Goal: Task Accomplishment & Management: Manage account settings

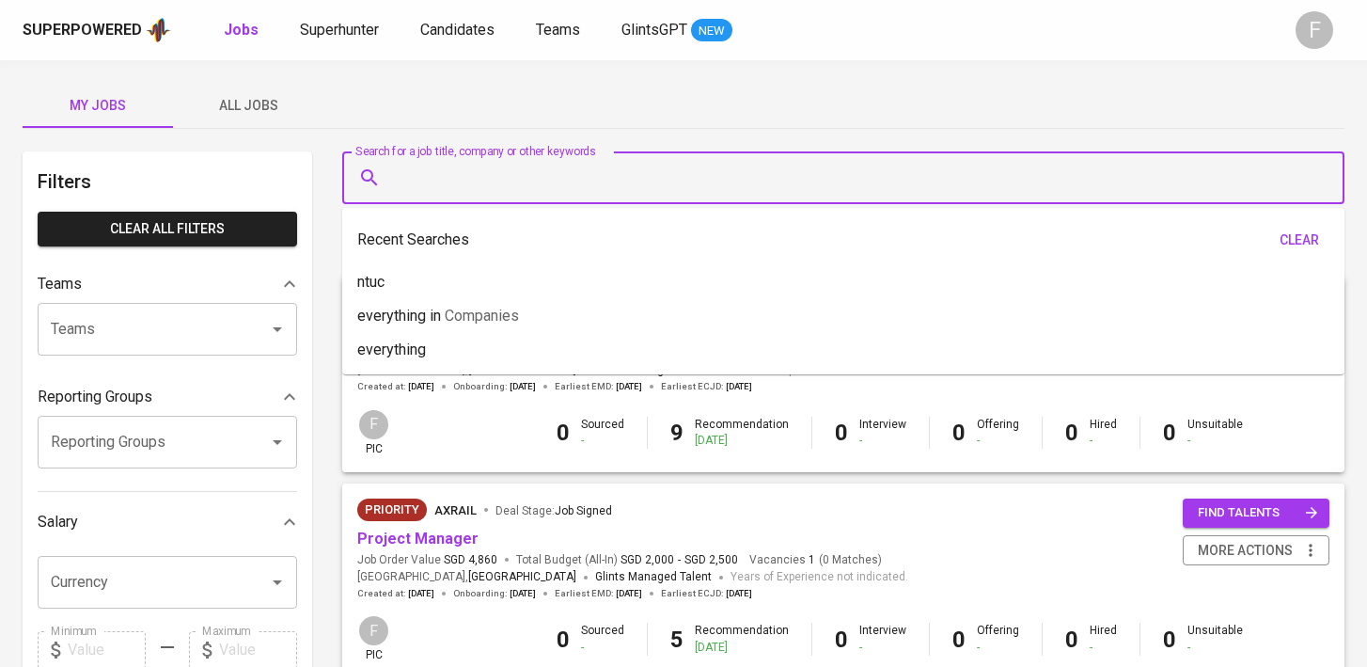
click at [571, 194] on input "Search for a job title, company or other keywords" at bounding box center [847, 178] width 919 height 36
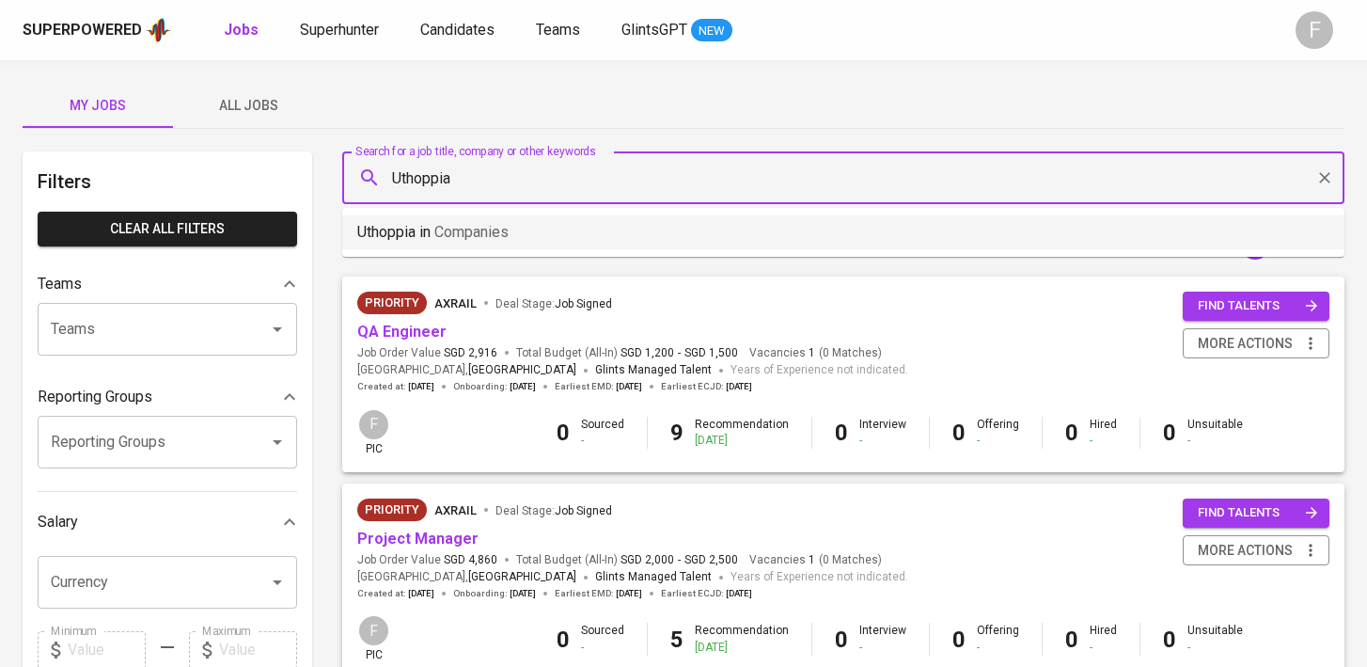
click at [555, 227] on li "Uthoppia in Companies" at bounding box center [843, 232] width 1002 height 34
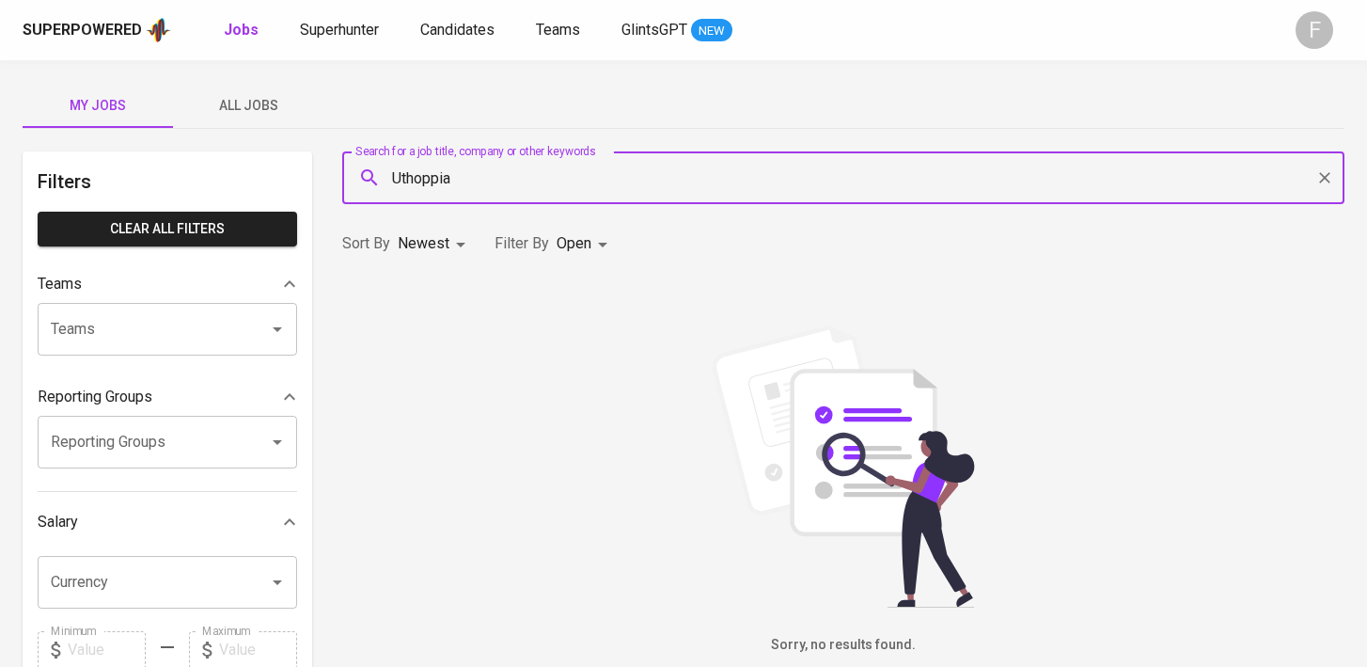
type input "Uthoppia"
click at [595, 236] on body "Superpowered Jobs Superhunter Candidates Teams GlintsGPT NEW F My Jobs All Jobs…" at bounding box center [683, 641] width 1367 height 1283
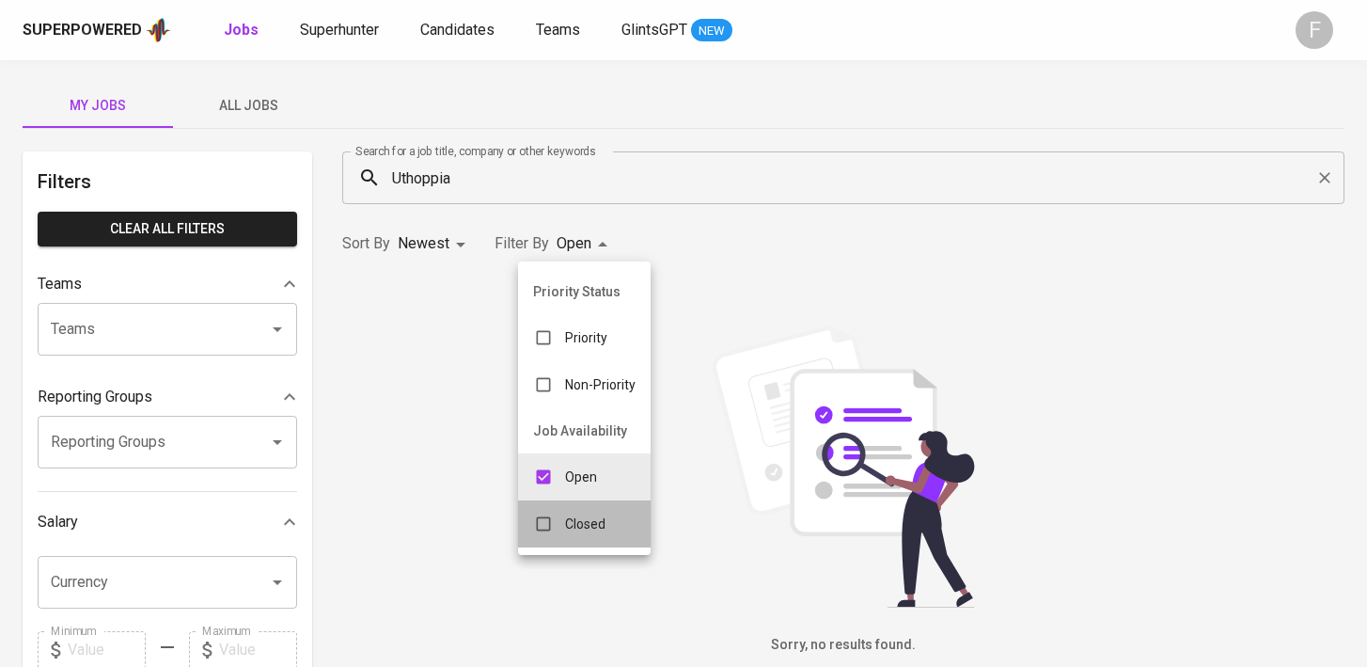
click at [572, 530] on p "Closed" at bounding box center [585, 523] width 40 height 19
type input "OPEN,CLOSE"
checkbox input "true"
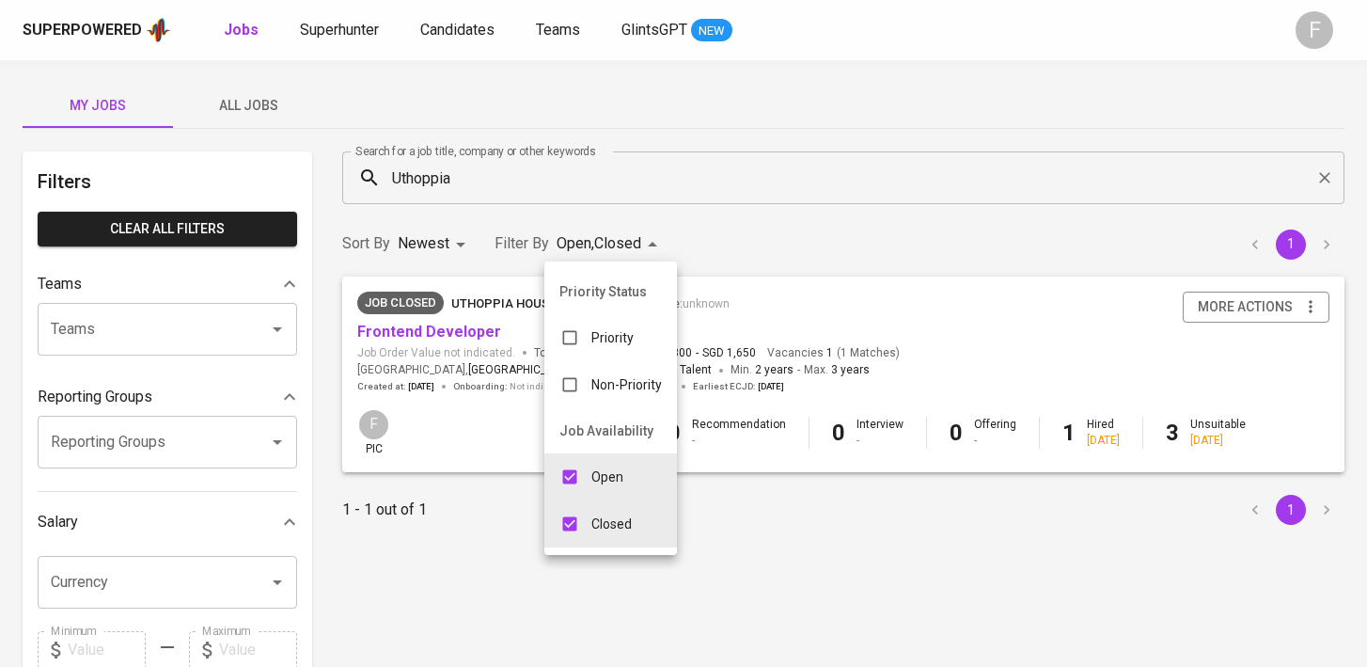
click at [466, 327] on div at bounding box center [683, 333] width 1367 height 667
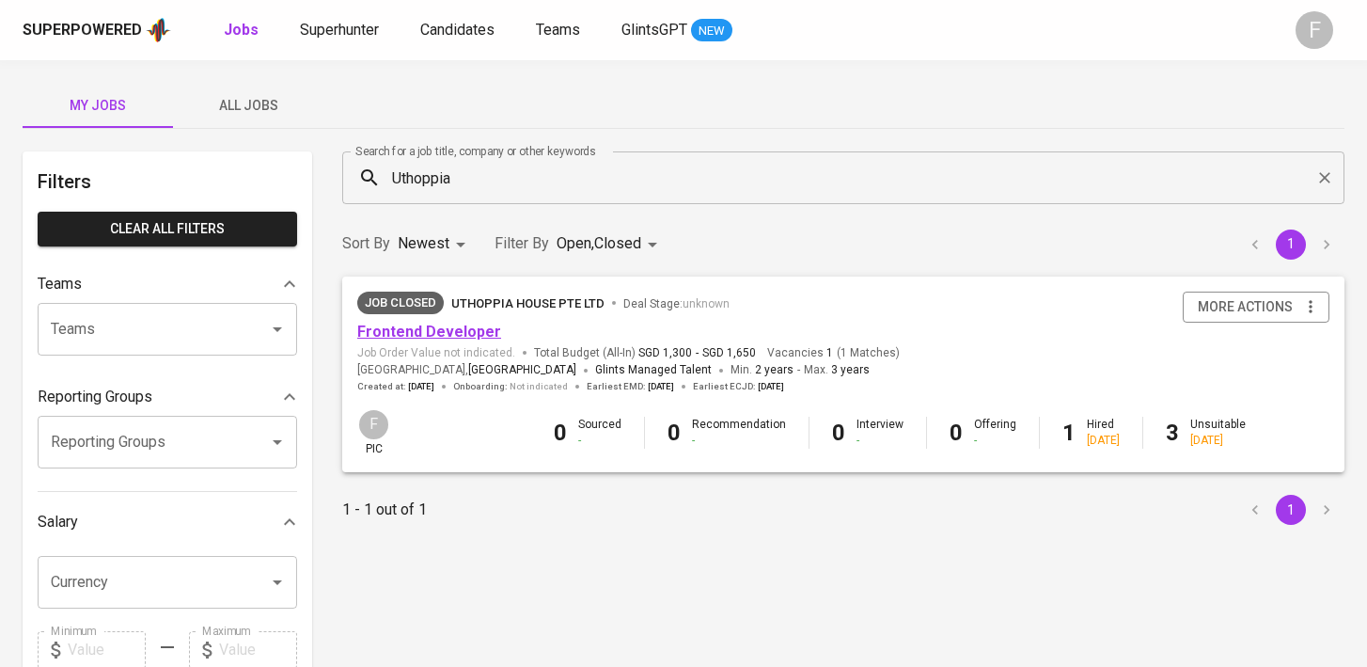
click at [463, 334] on link "Frontend Developer" at bounding box center [429, 331] width 144 height 18
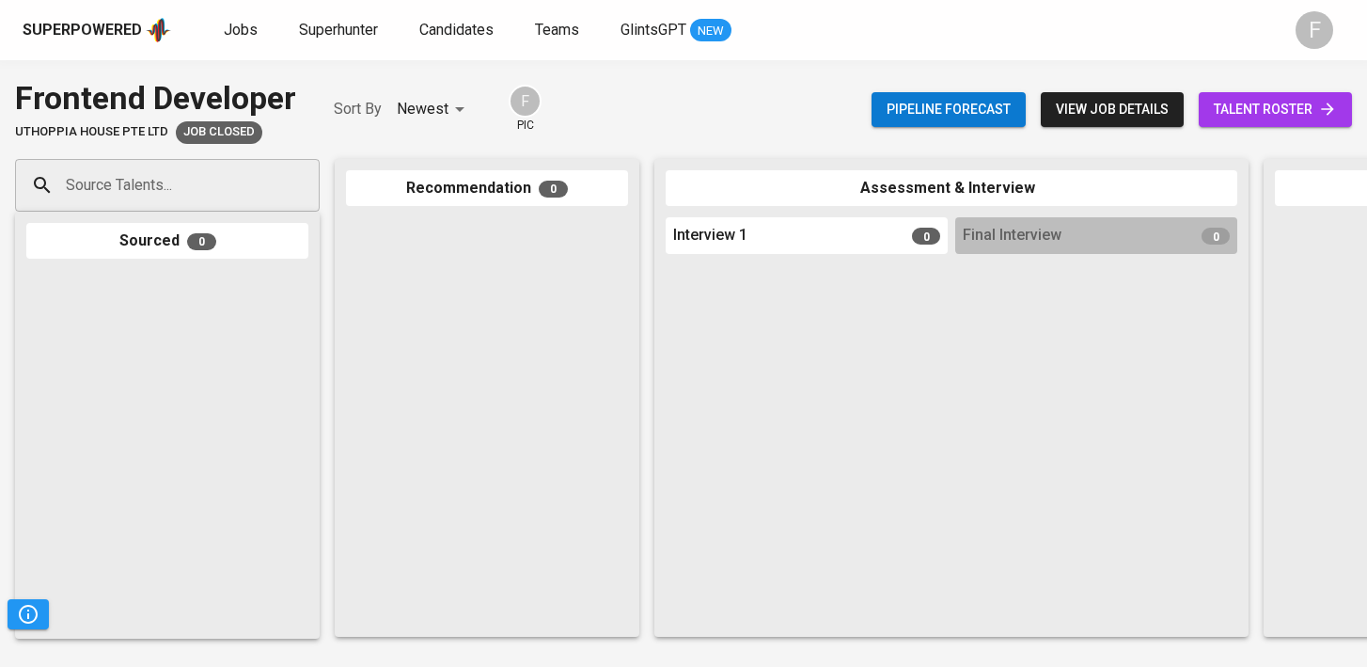
click at [1253, 116] on span "talent roster" at bounding box center [1275, 110] width 123 height 24
click at [1089, 110] on span "view job details" at bounding box center [1112, 110] width 113 height 24
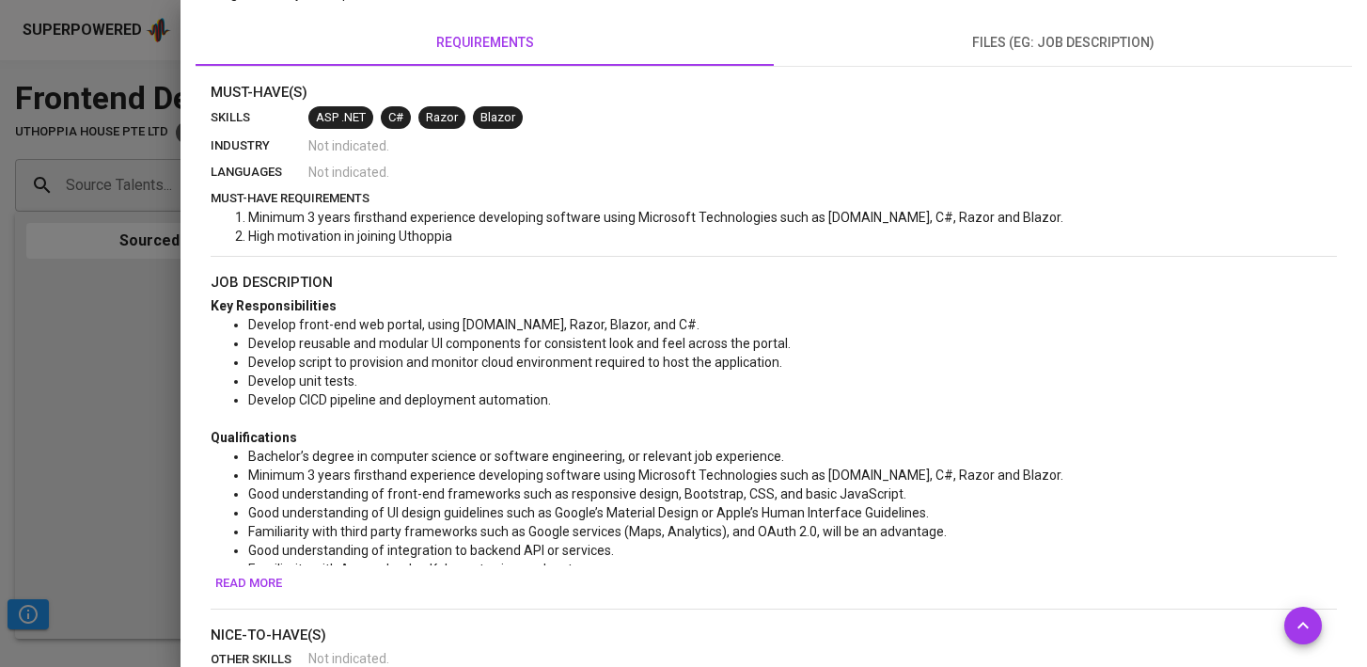
scroll to position [706, 0]
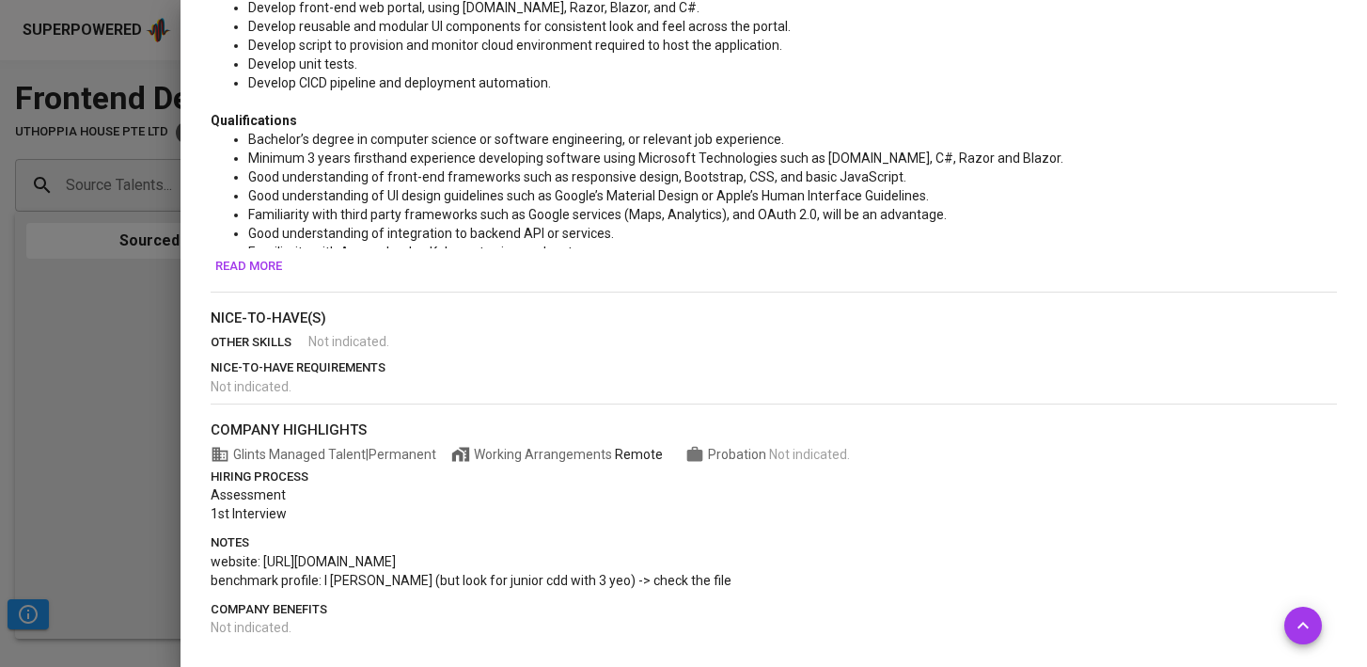
click at [101, 349] on div at bounding box center [683, 333] width 1367 height 667
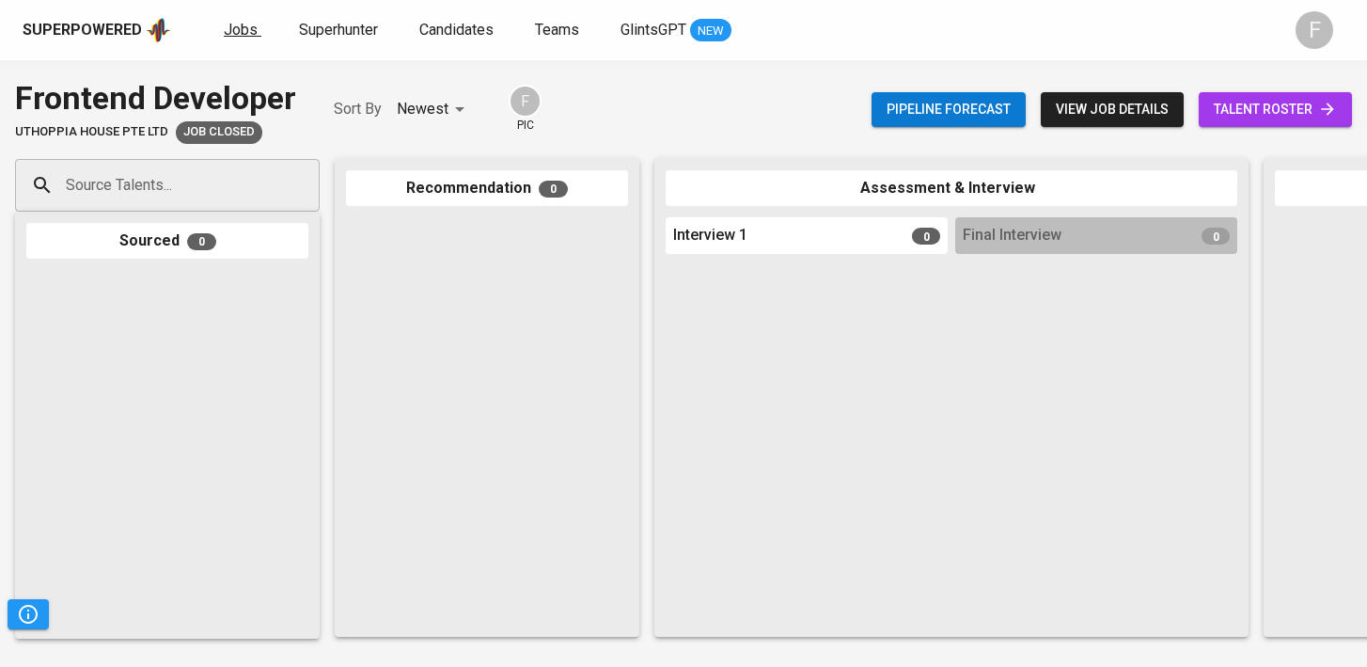
click at [246, 30] on span "Jobs" at bounding box center [241, 30] width 34 height 18
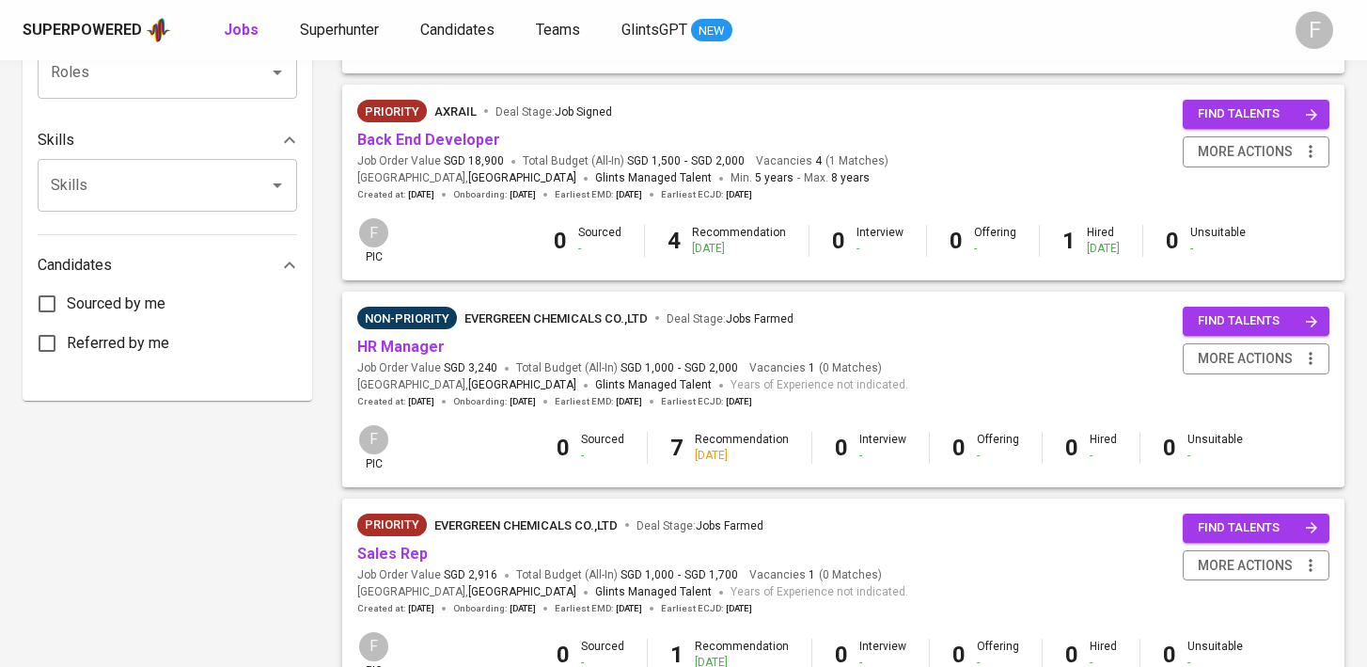
scroll to position [860, 0]
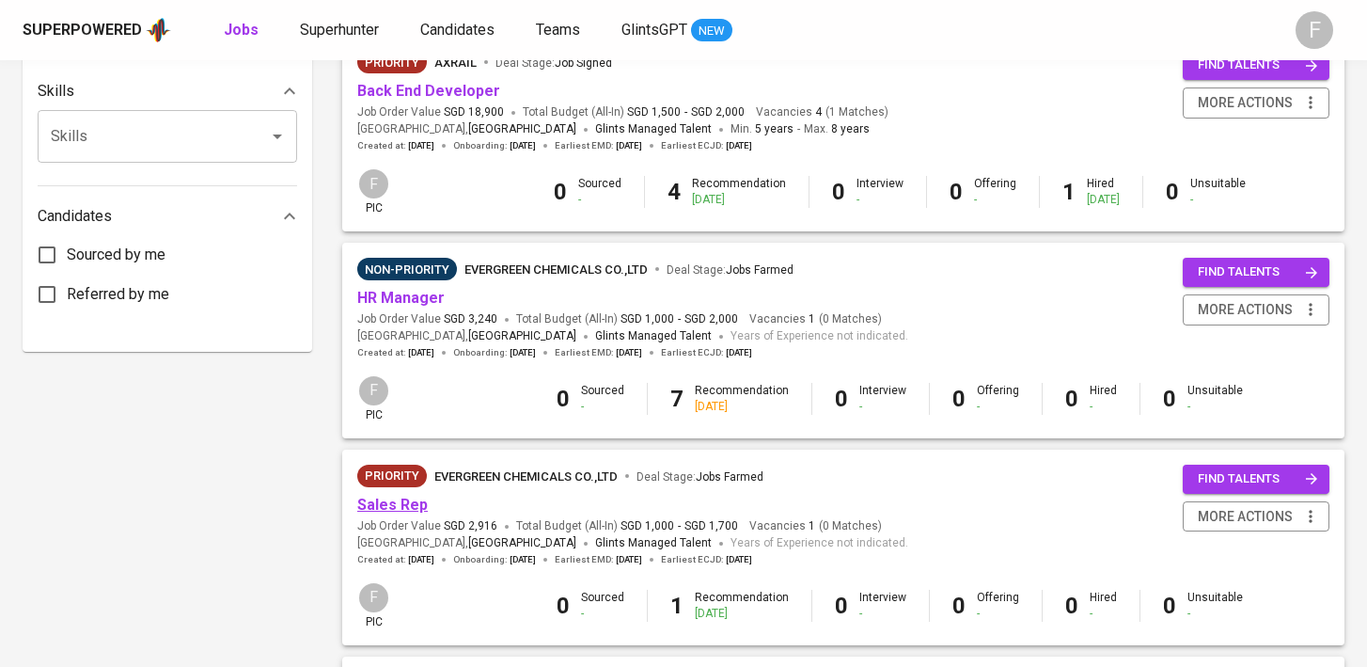
click at [399, 513] on link "Sales Rep" at bounding box center [392, 504] width 71 height 18
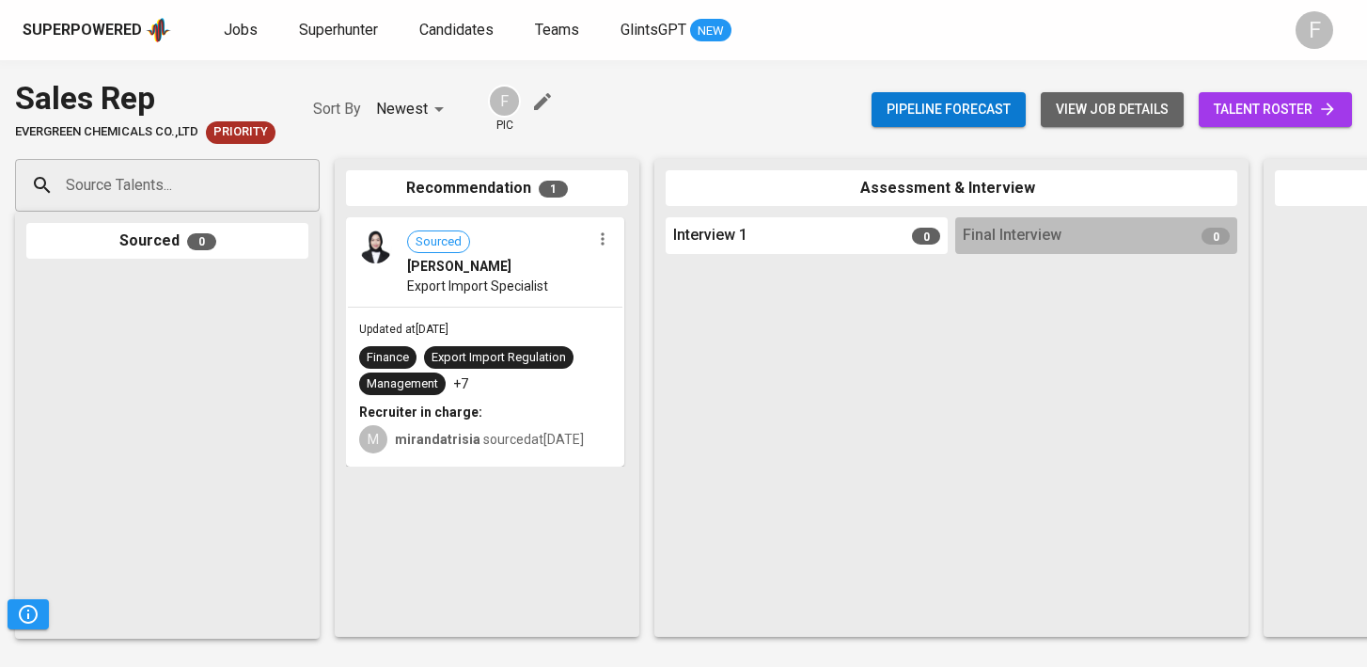
click at [1102, 106] on span "view job details" at bounding box center [1112, 110] width 113 height 24
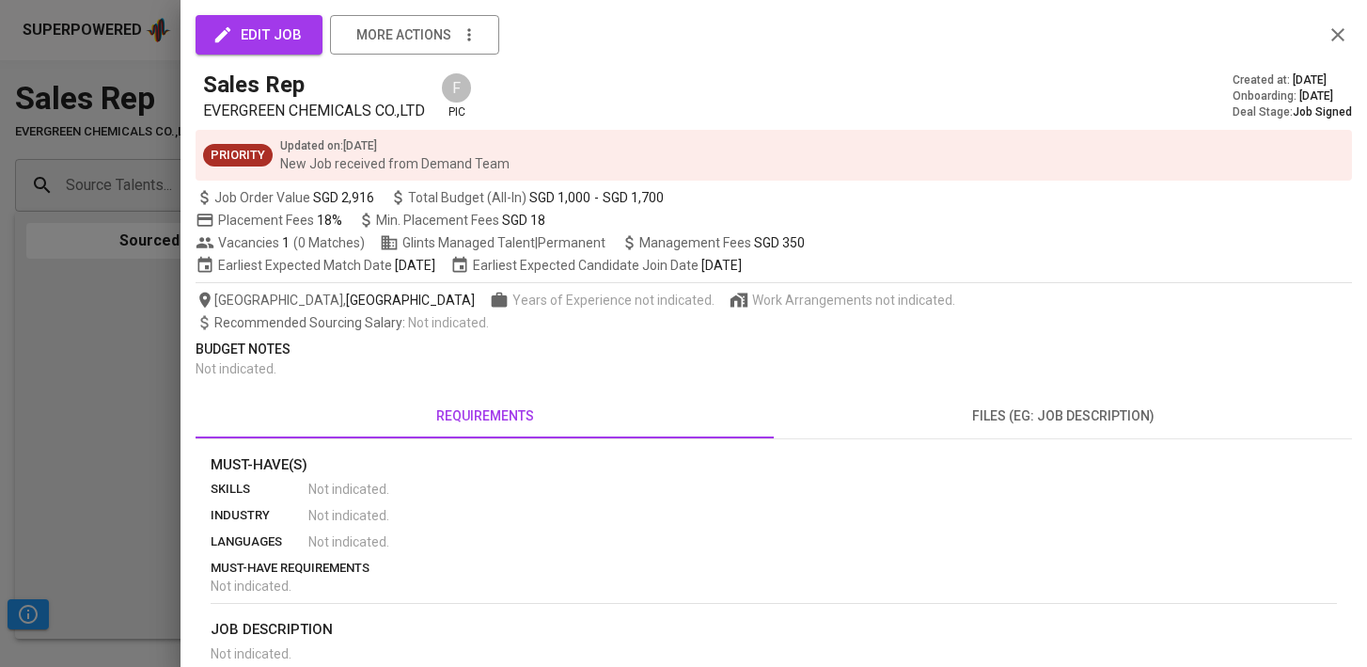
click at [38, 520] on div at bounding box center [683, 333] width 1367 height 667
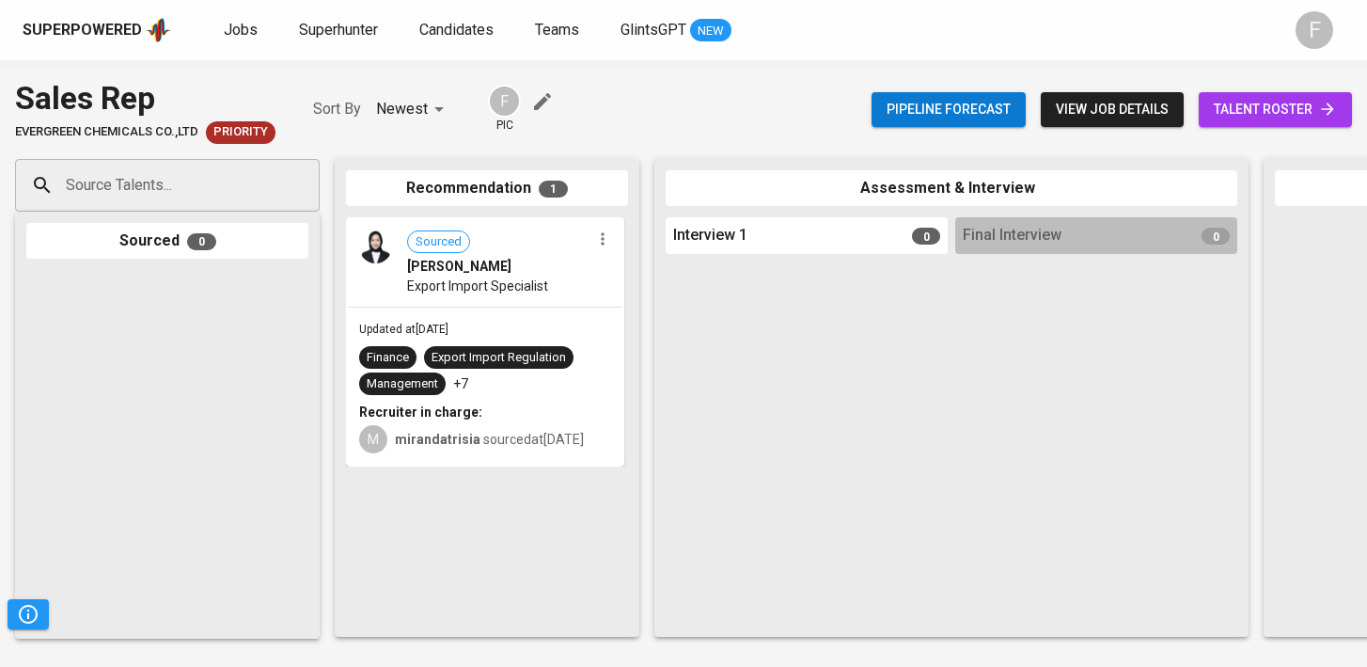
click at [1310, 98] on span "talent roster" at bounding box center [1275, 110] width 123 height 24
